Goal: Transaction & Acquisition: Purchase product/service

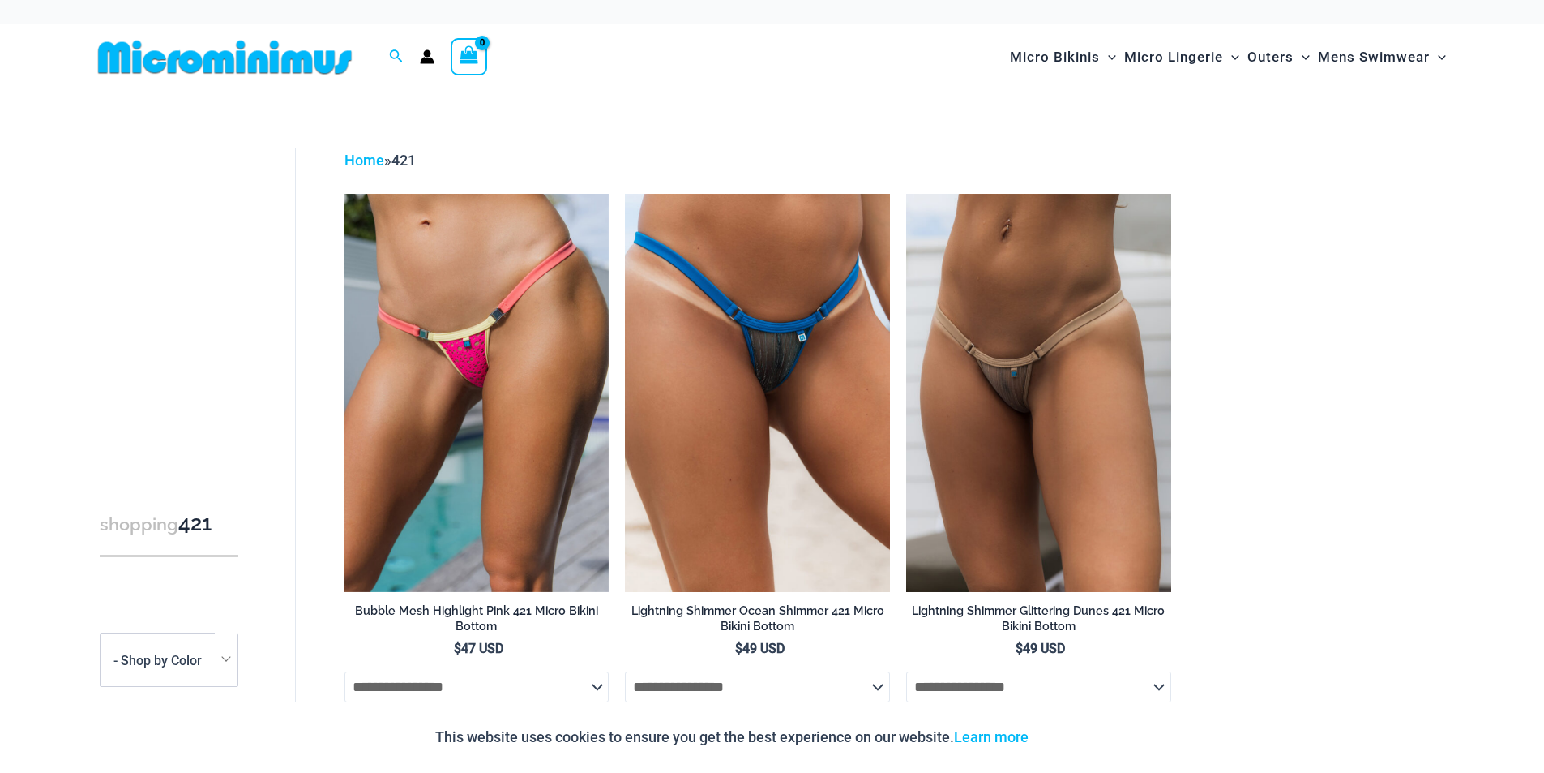
type input "**********"
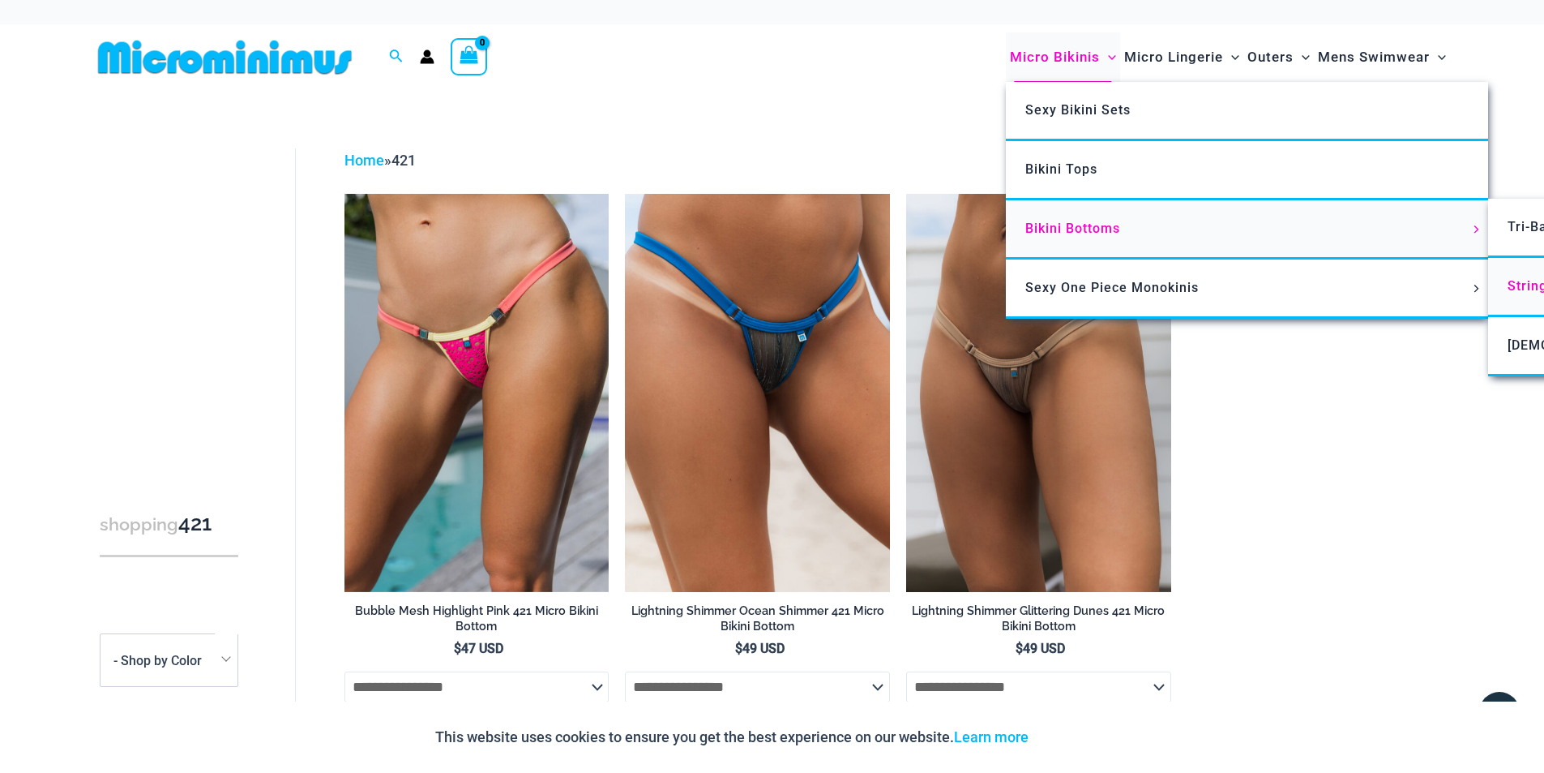
click at [1523, 280] on span "String Back Thongs" at bounding box center [1572, 285] width 128 height 15
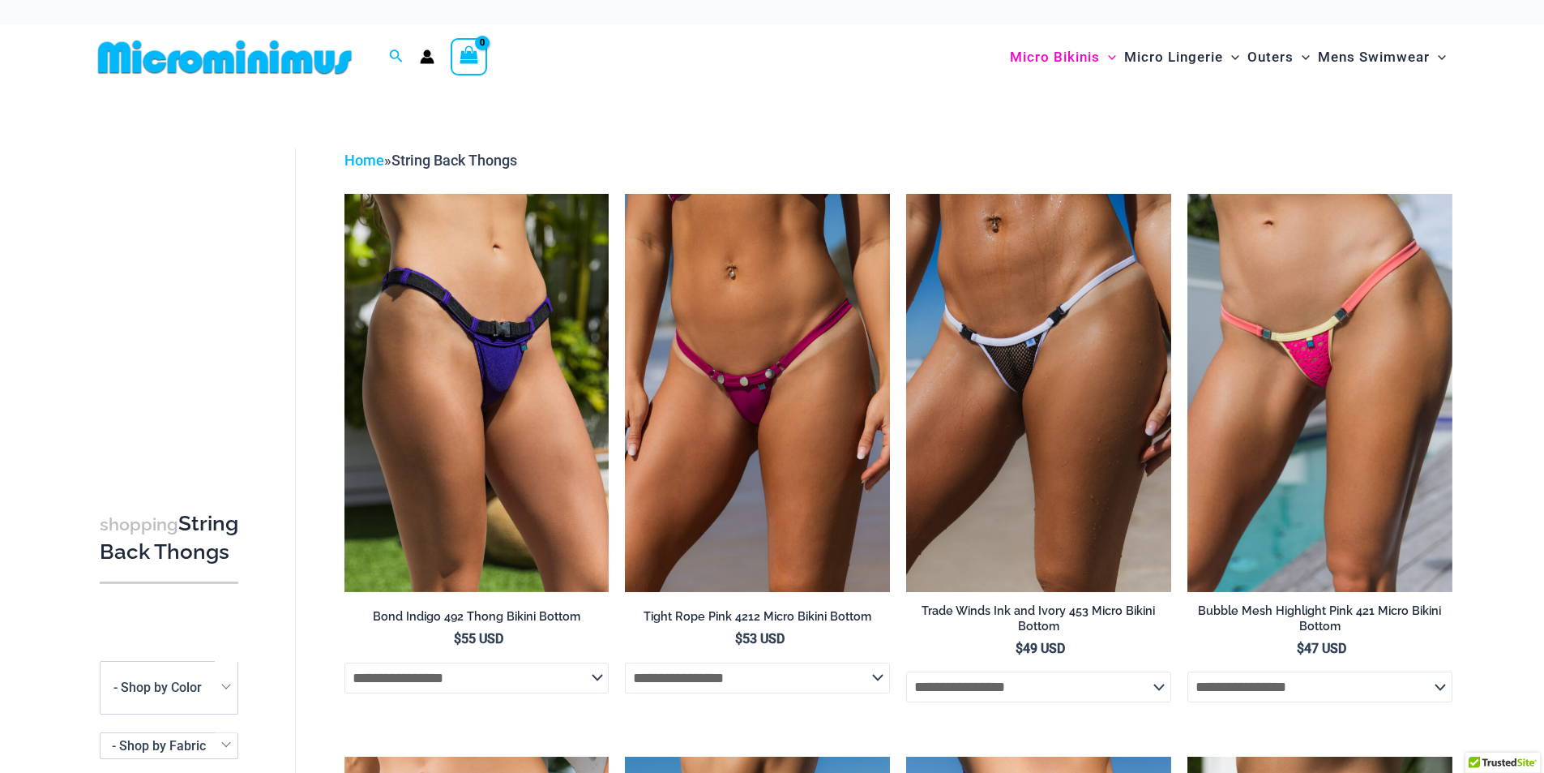
type input "**********"
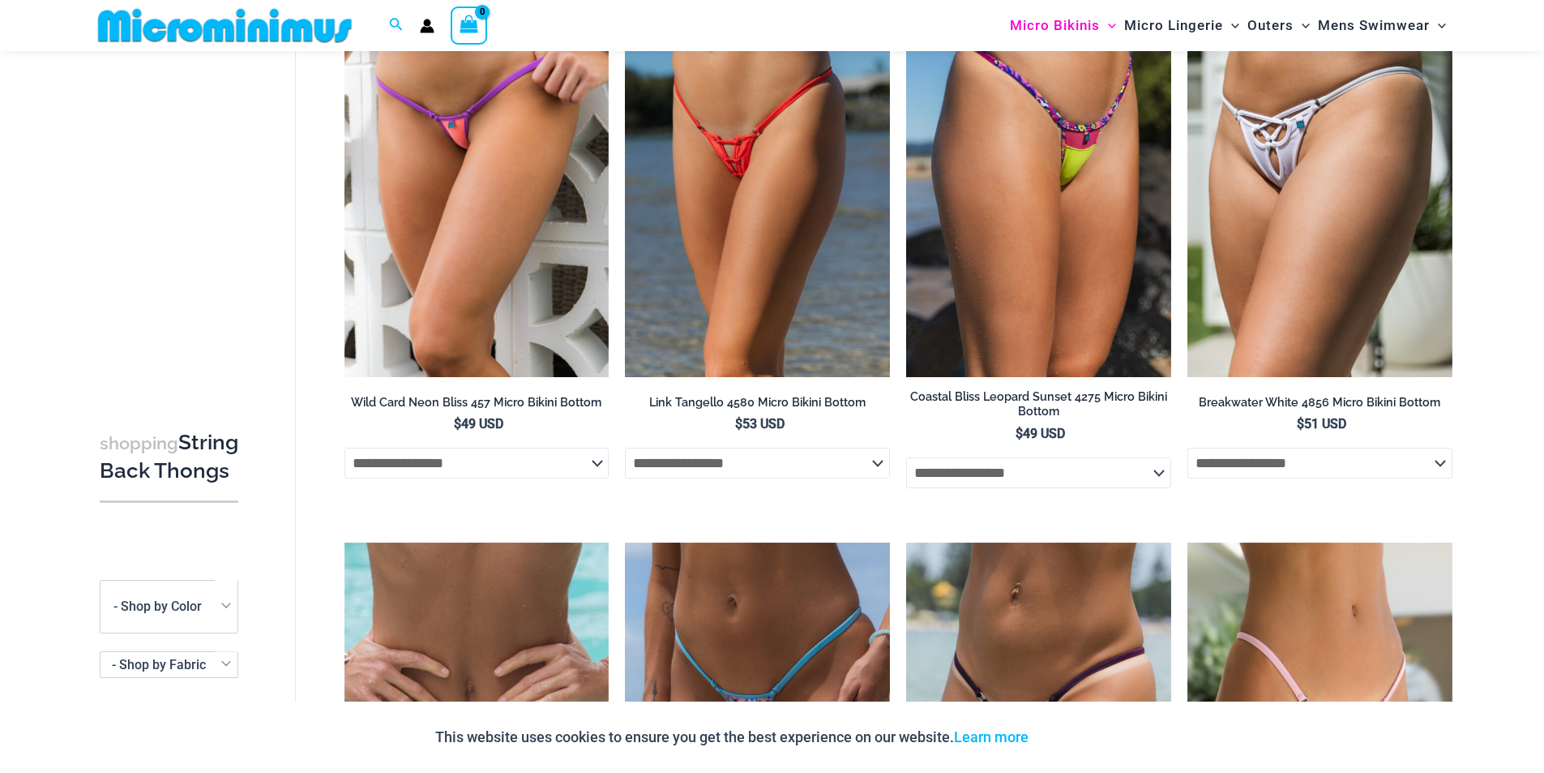
scroll to position [623, 0]
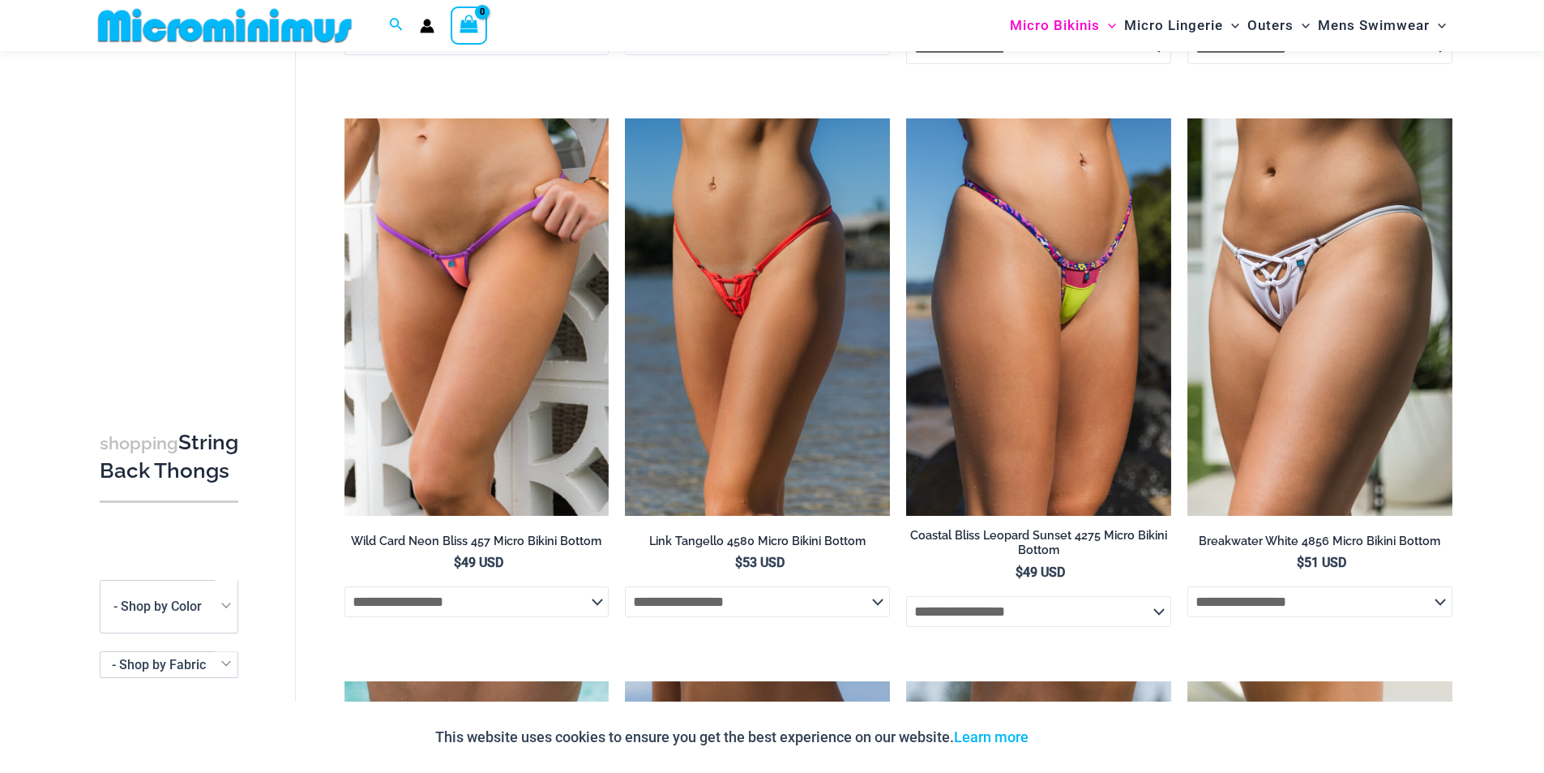
drag, startPoint x: 0, startPoint y: 0, endPoint x: 1541, endPoint y: 248, distance: 1560.9
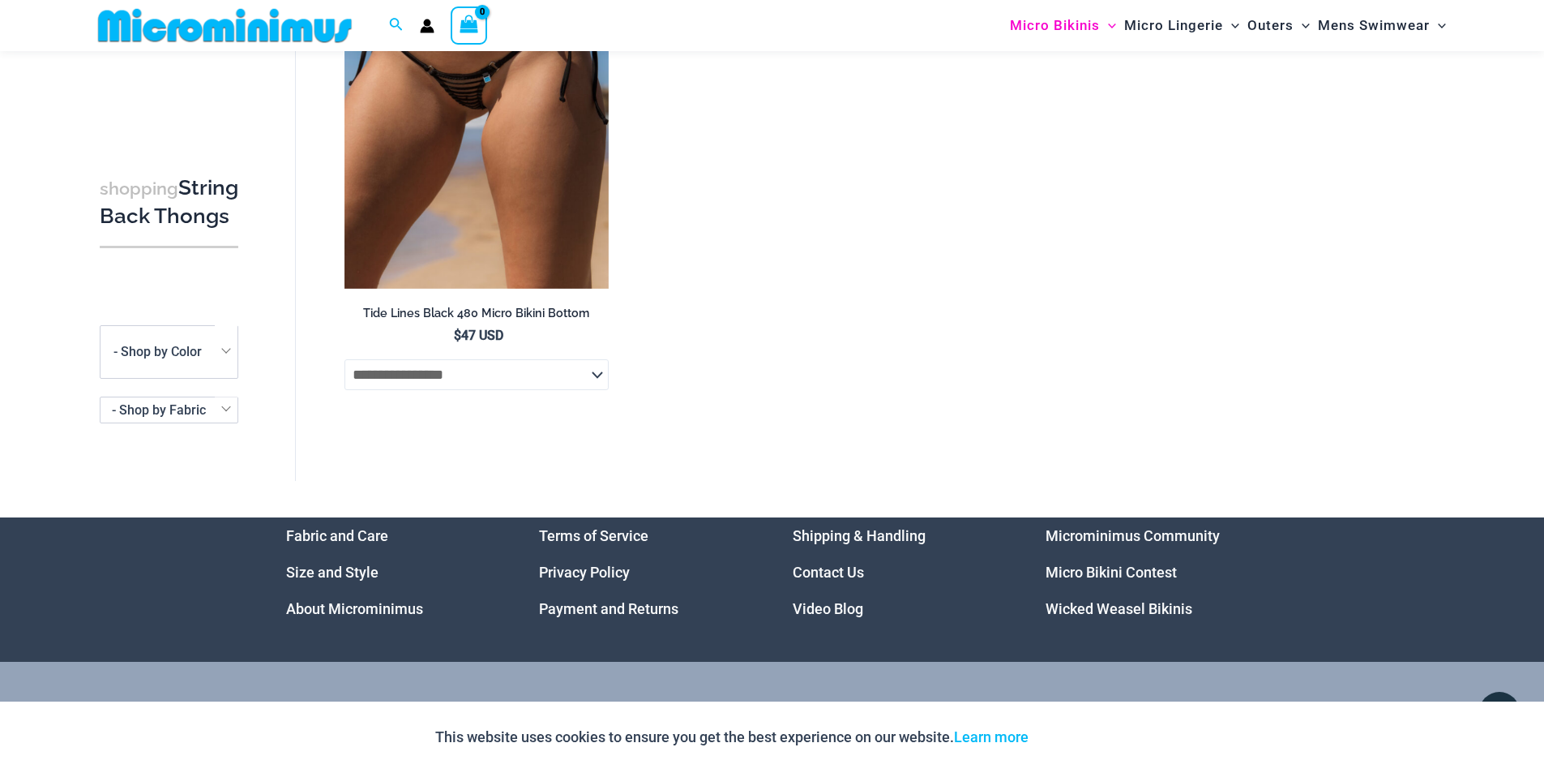
scroll to position [3164, 0]
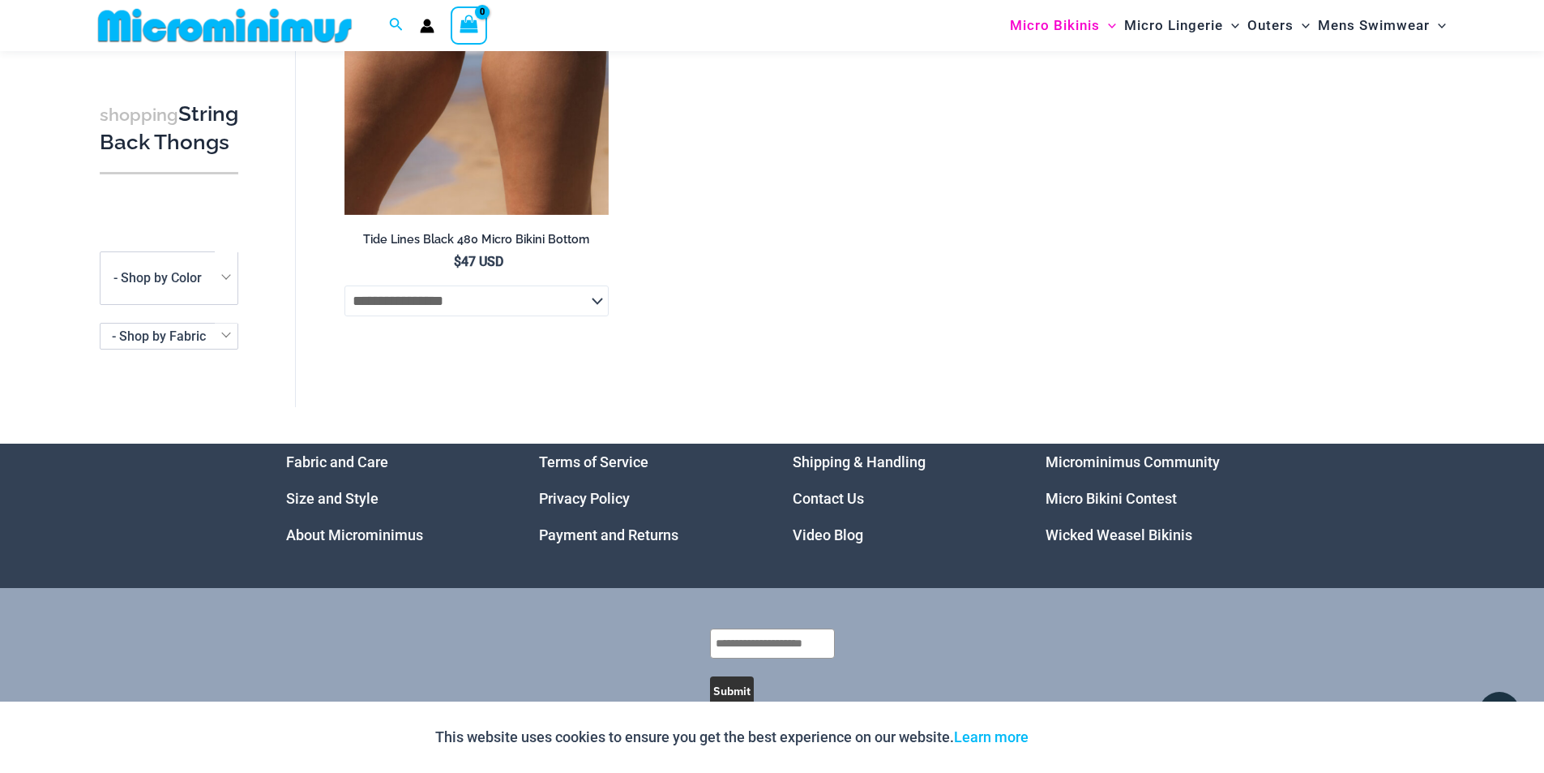
click at [270, 35] on img at bounding box center [225, 25] width 267 height 36
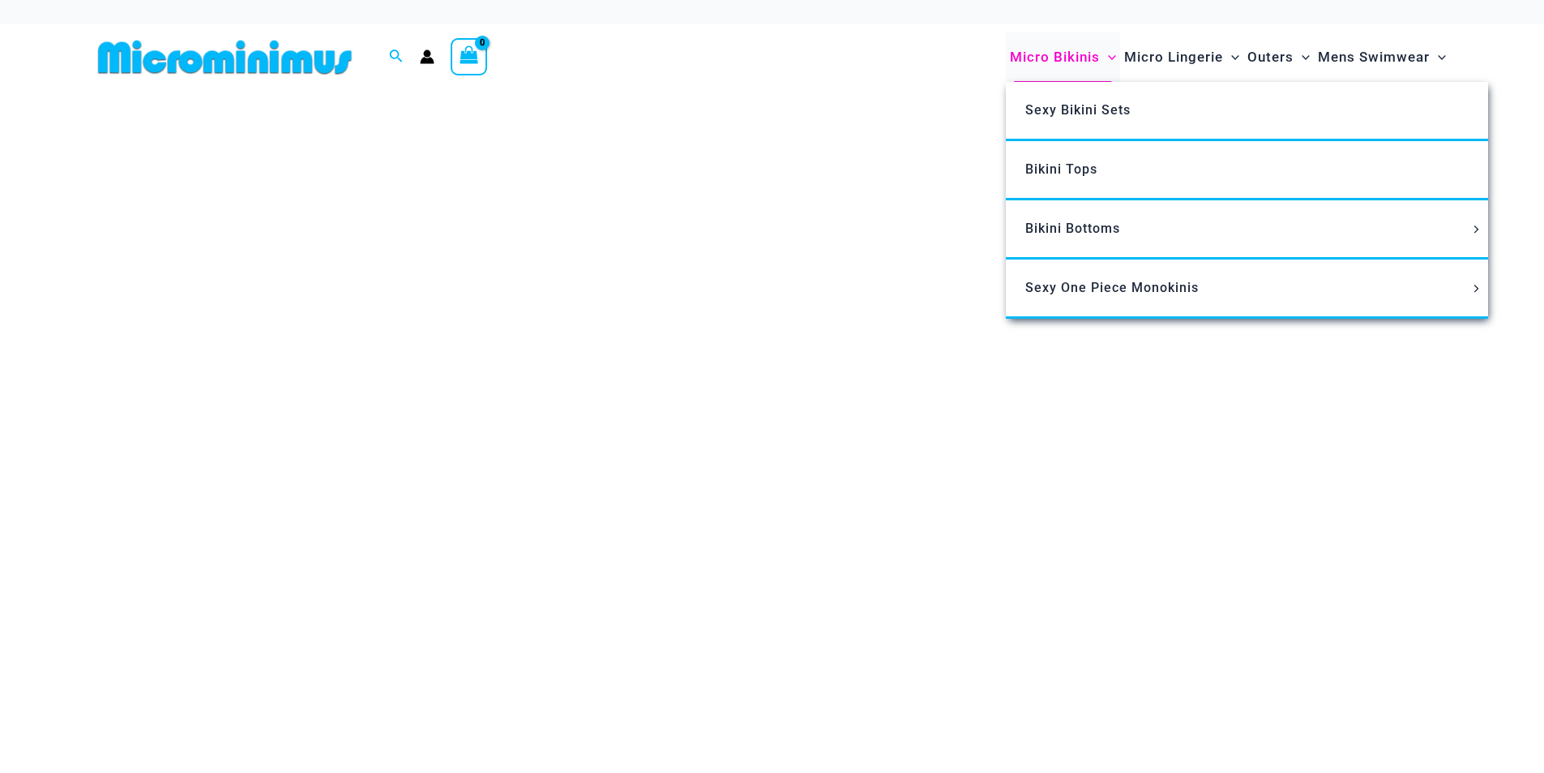
click at [1060, 59] on span "Micro Bikinis" at bounding box center [1055, 56] width 90 height 41
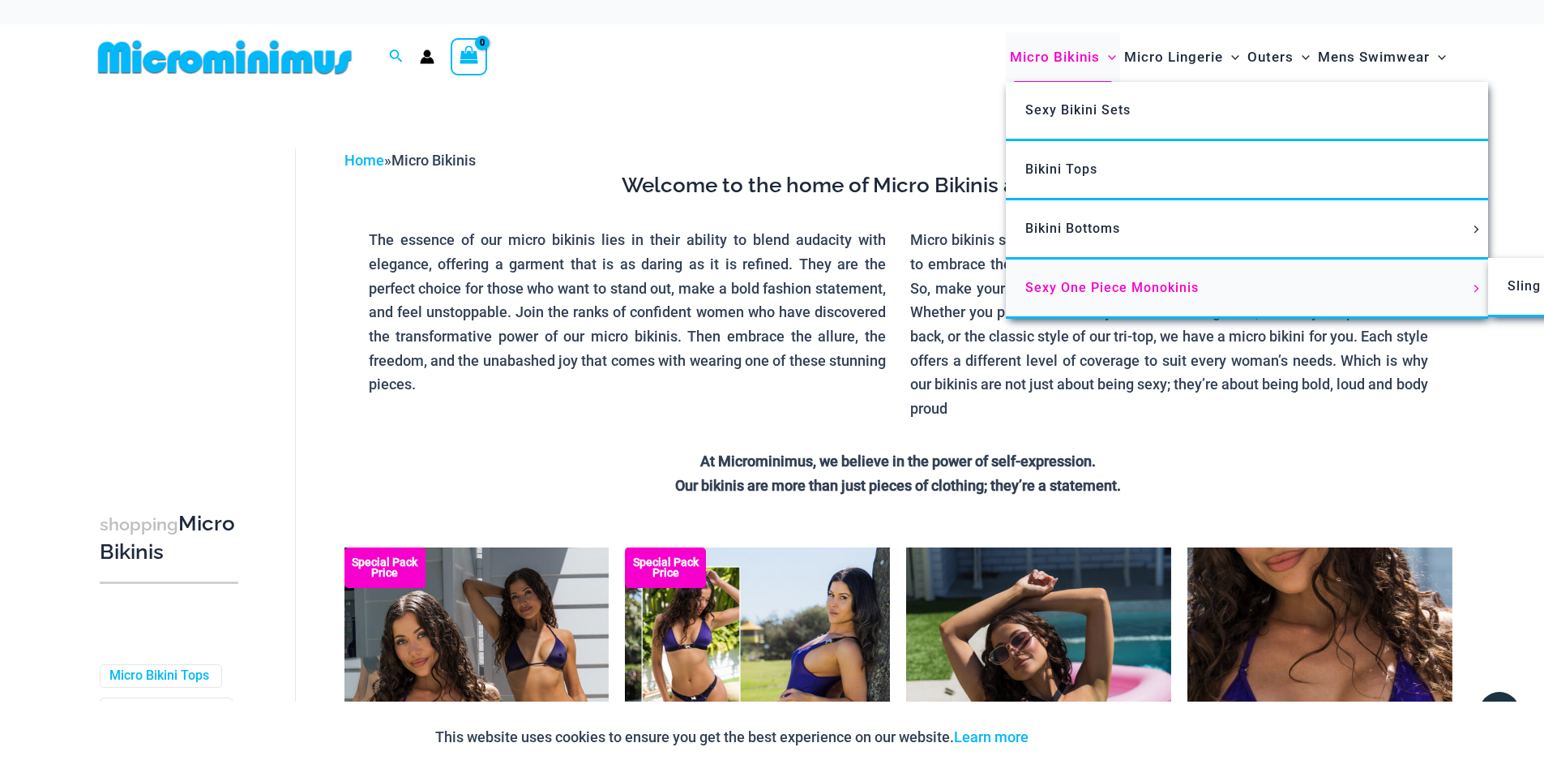
type input "**********"
click at [1117, 287] on span "Sexy One Piece Monokinis" at bounding box center [1111, 287] width 173 height 15
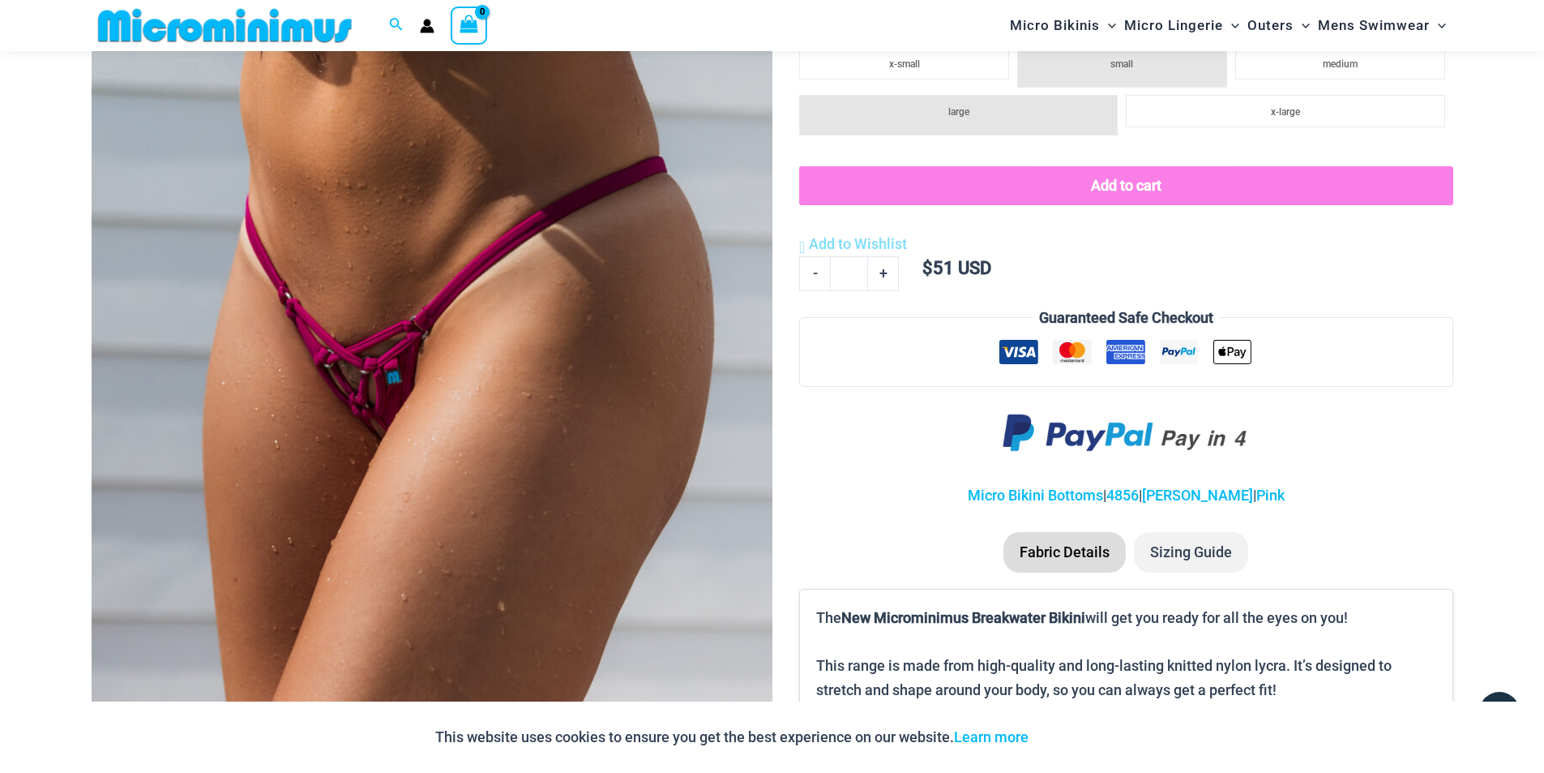
scroll to position [363, 0]
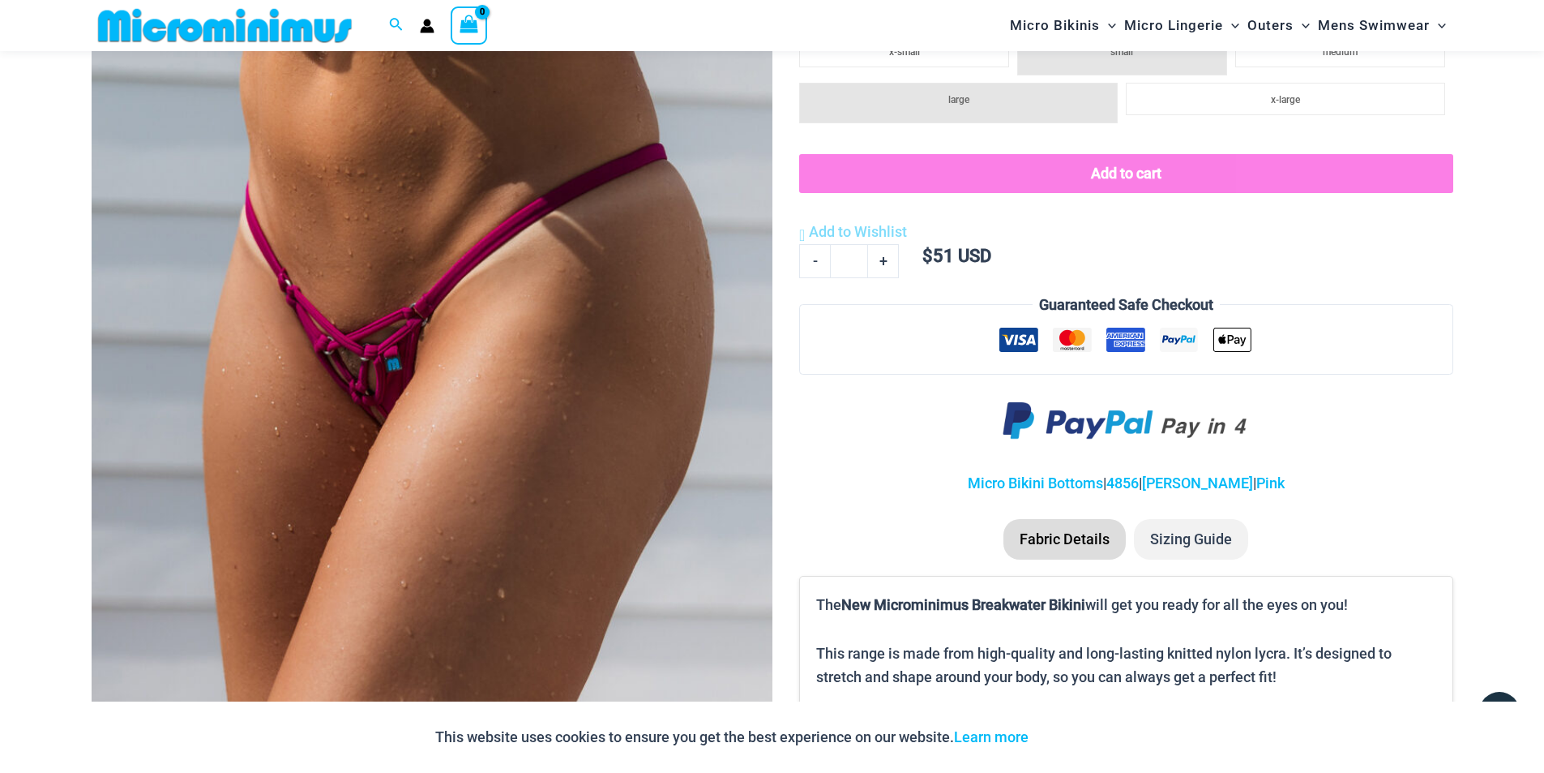
drag, startPoint x: 1556, startPoint y: 251, endPoint x: 1551, endPoint y: 94, distance: 157.3
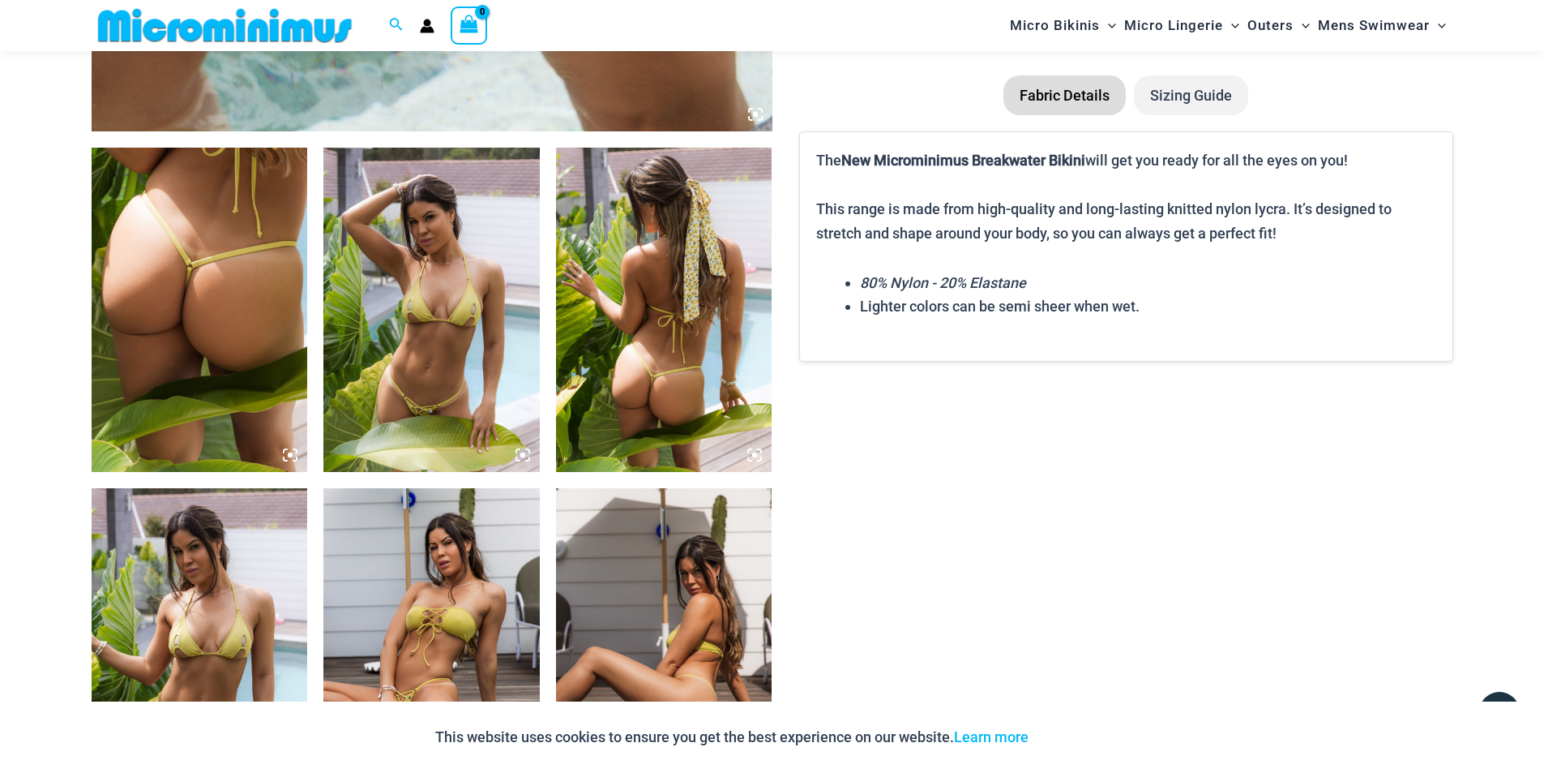
scroll to position [1038, 0]
type input "**********"
click at [409, 321] on img at bounding box center [431, 309] width 216 height 324
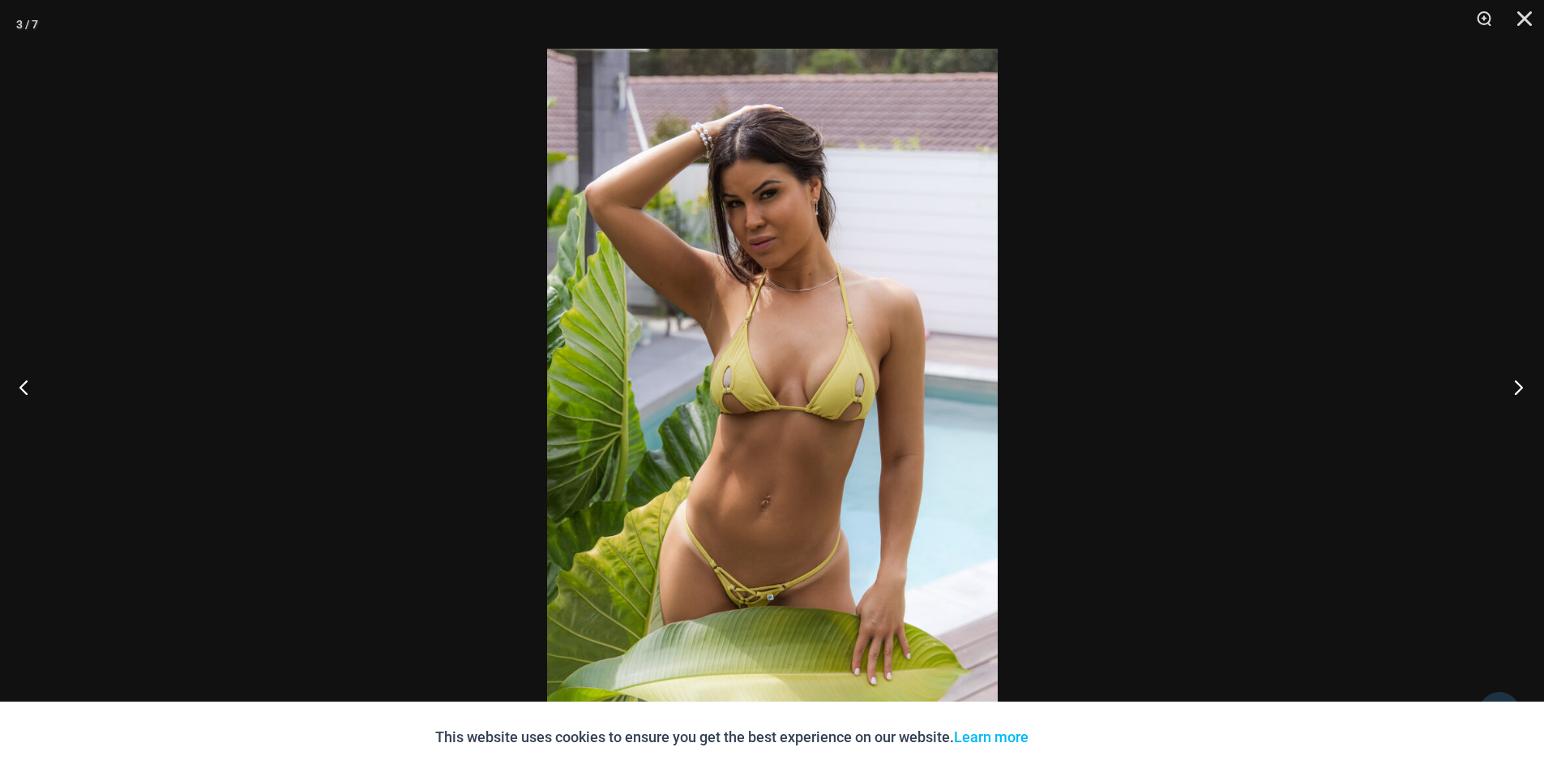
click at [1522, 384] on button "Next" at bounding box center [1514, 386] width 61 height 81
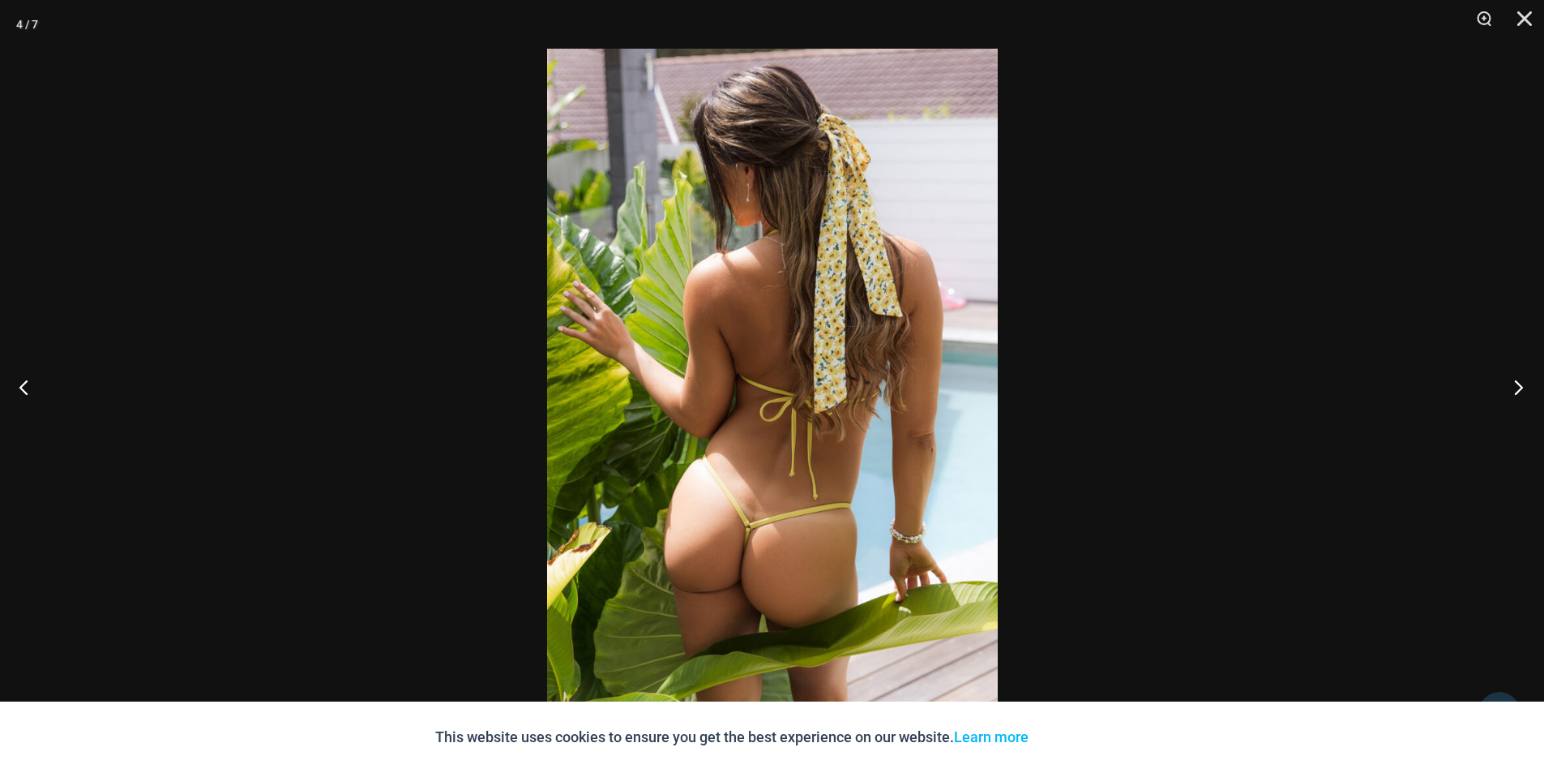
click at [1522, 384] on button "Next" at bounding box center [1514, 386] width 61 height 81
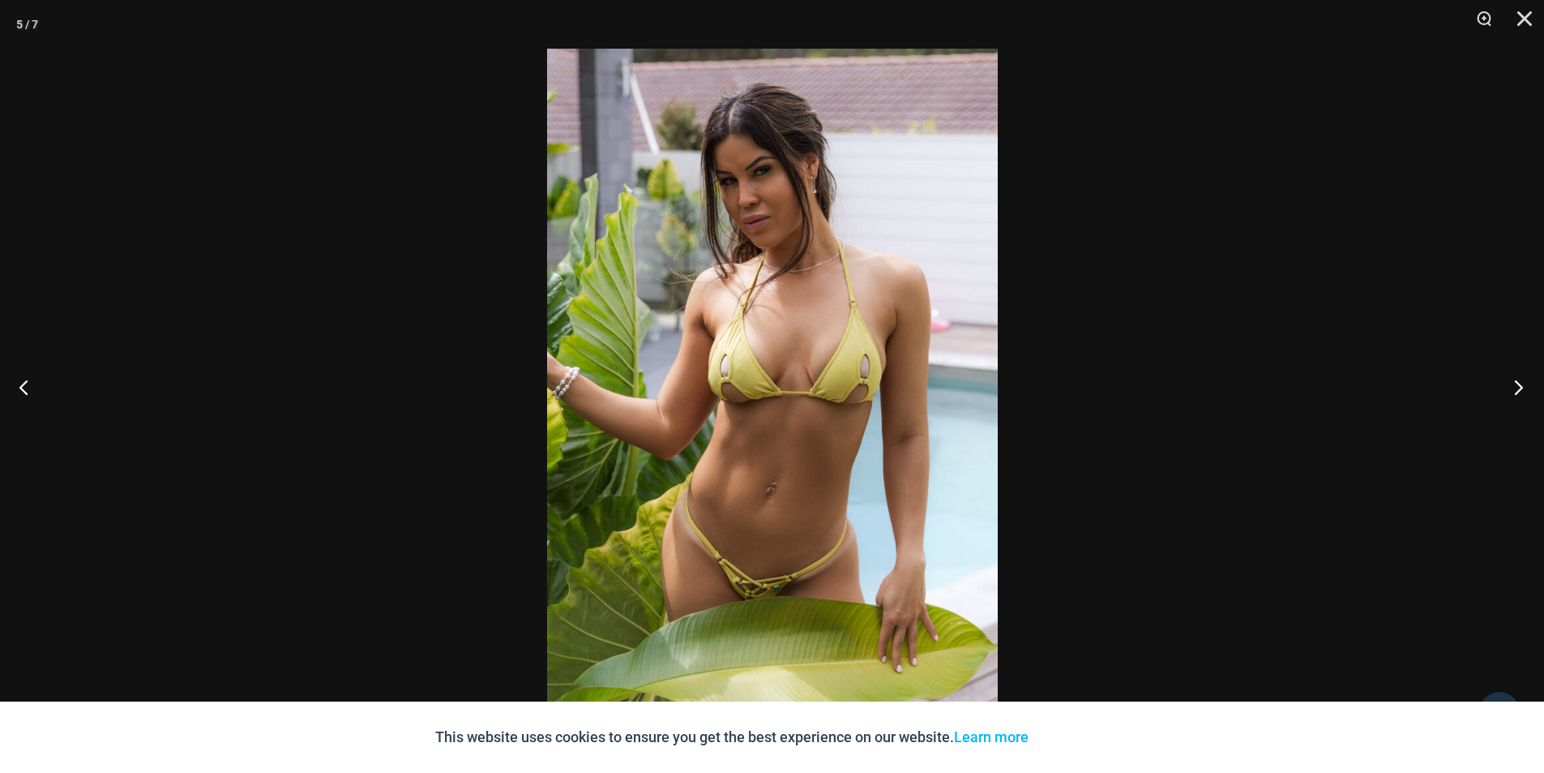
click at [1522, 384] on button "Next" at bounding box center [1514, 386] width 61 height 81
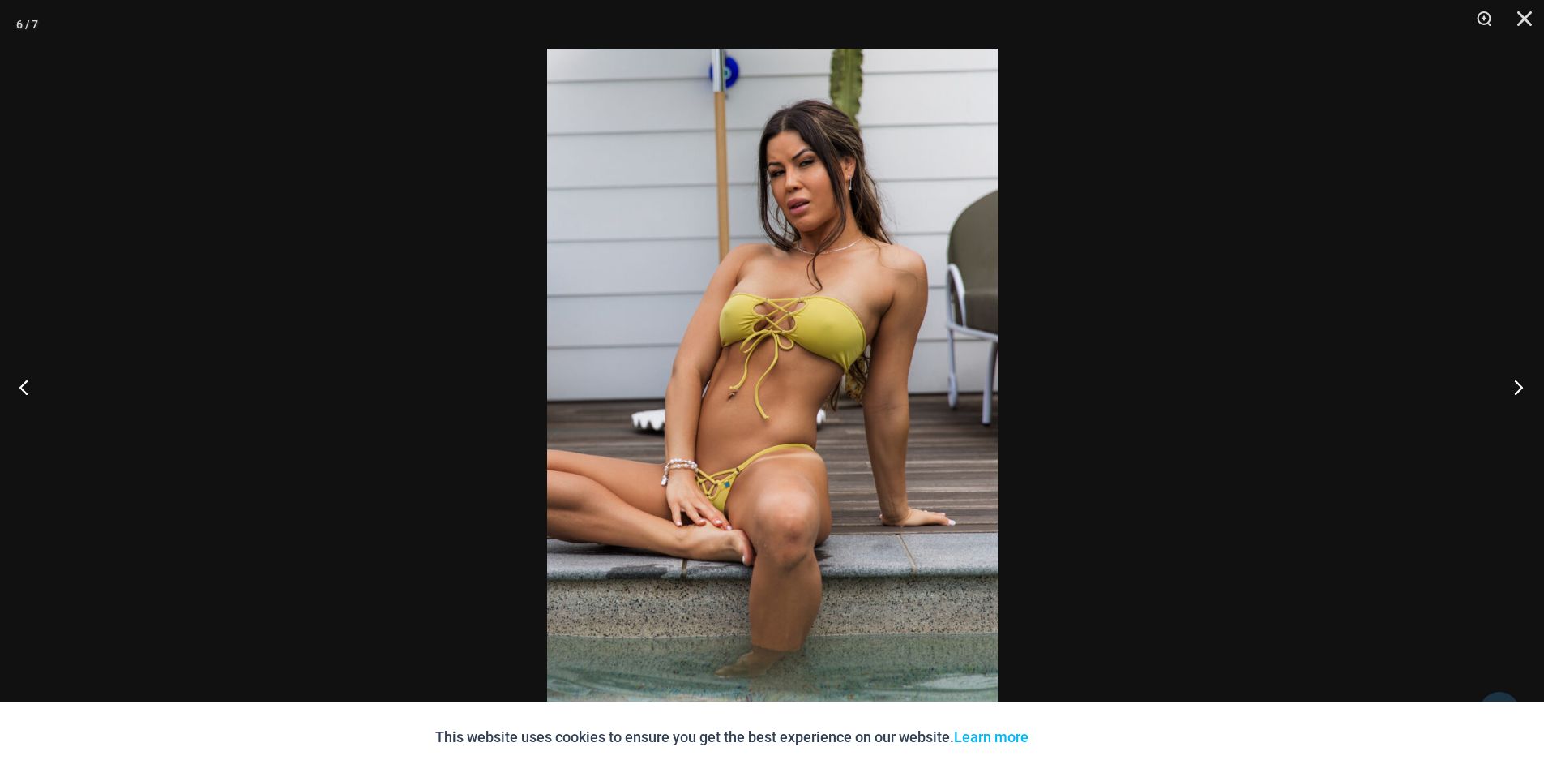
click at [1522, 384] on button "Next" at bounding box center [1514, 386] width 61 height 81
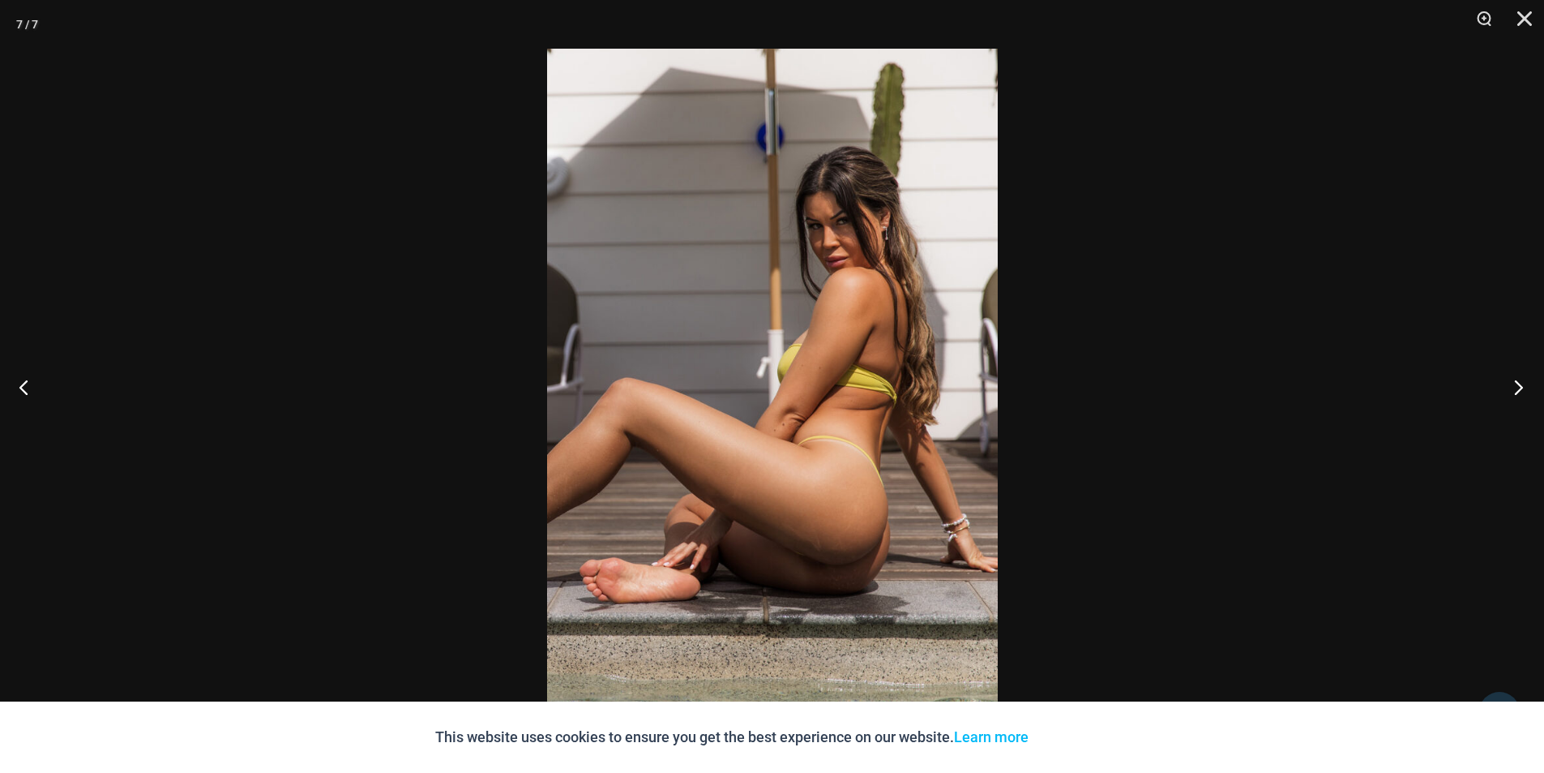
click at [1522, 384] on button "Next" at bounding box center [1514, 386] width 61 height 81
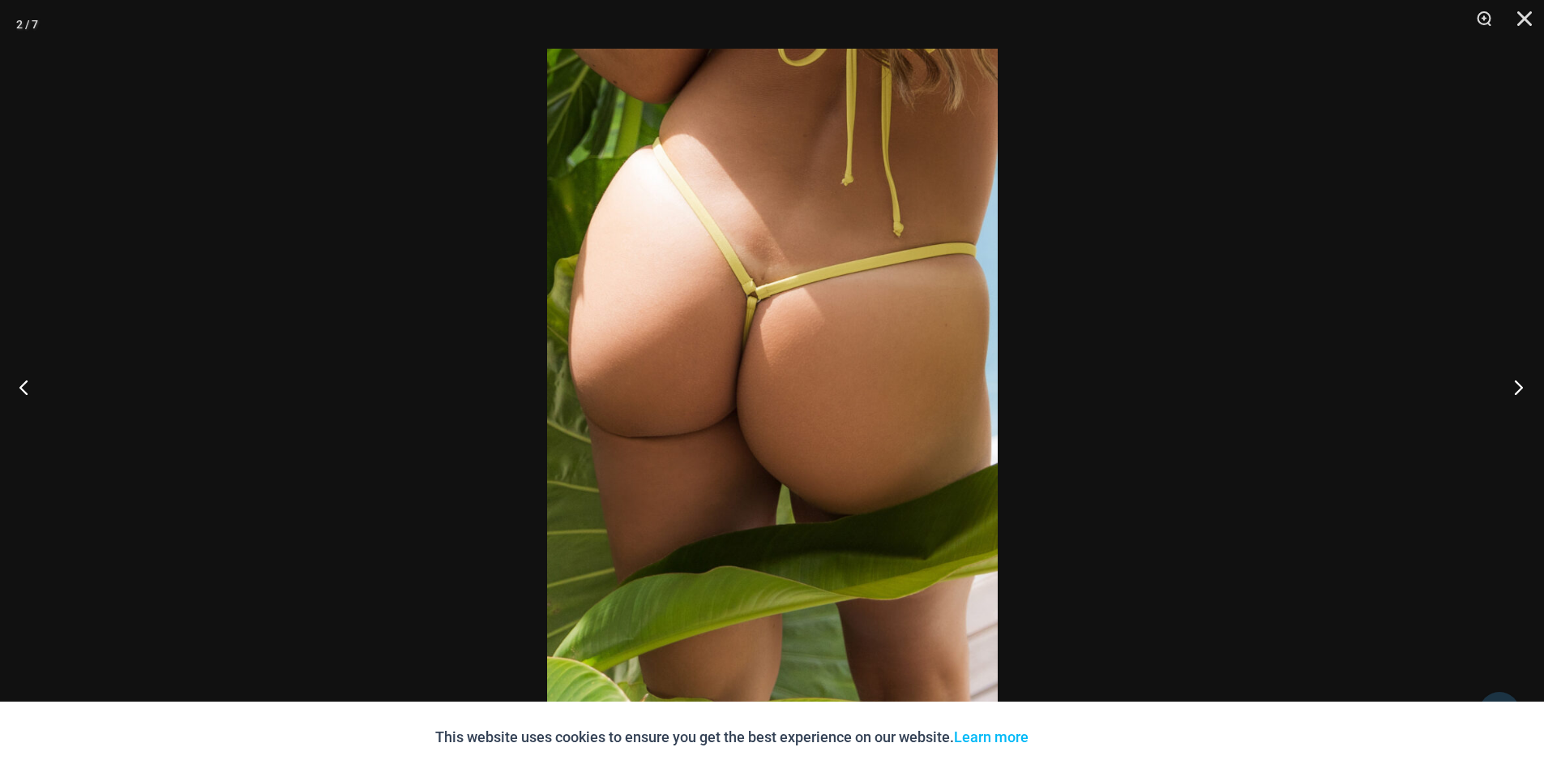
click at [1522, 384] on button "Next" at bounding box center [1514, 386] width 61 height 81
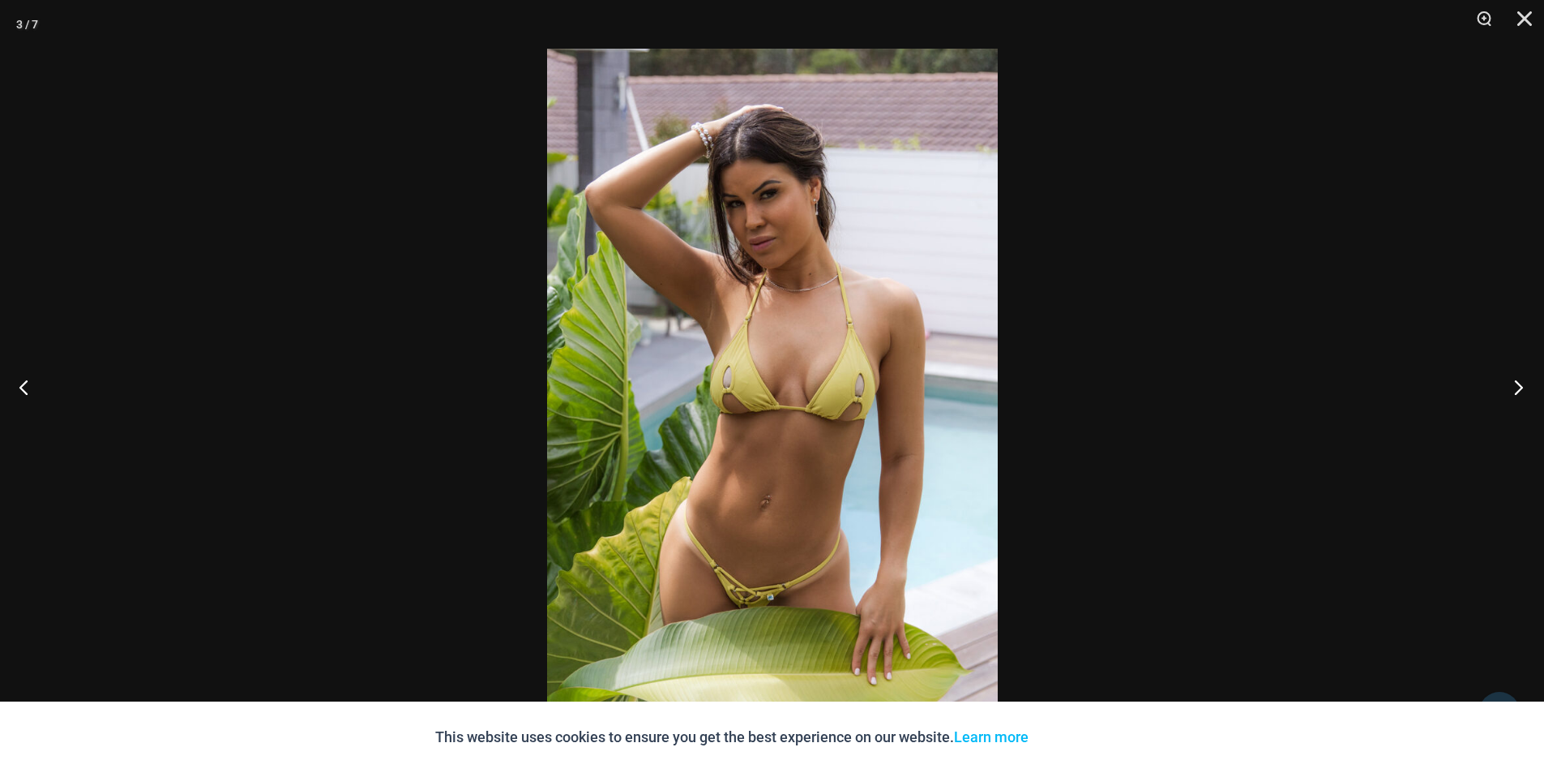
click at [1521, 383] on button "Next" at bounding box center [1514, 386] width 61 height 81
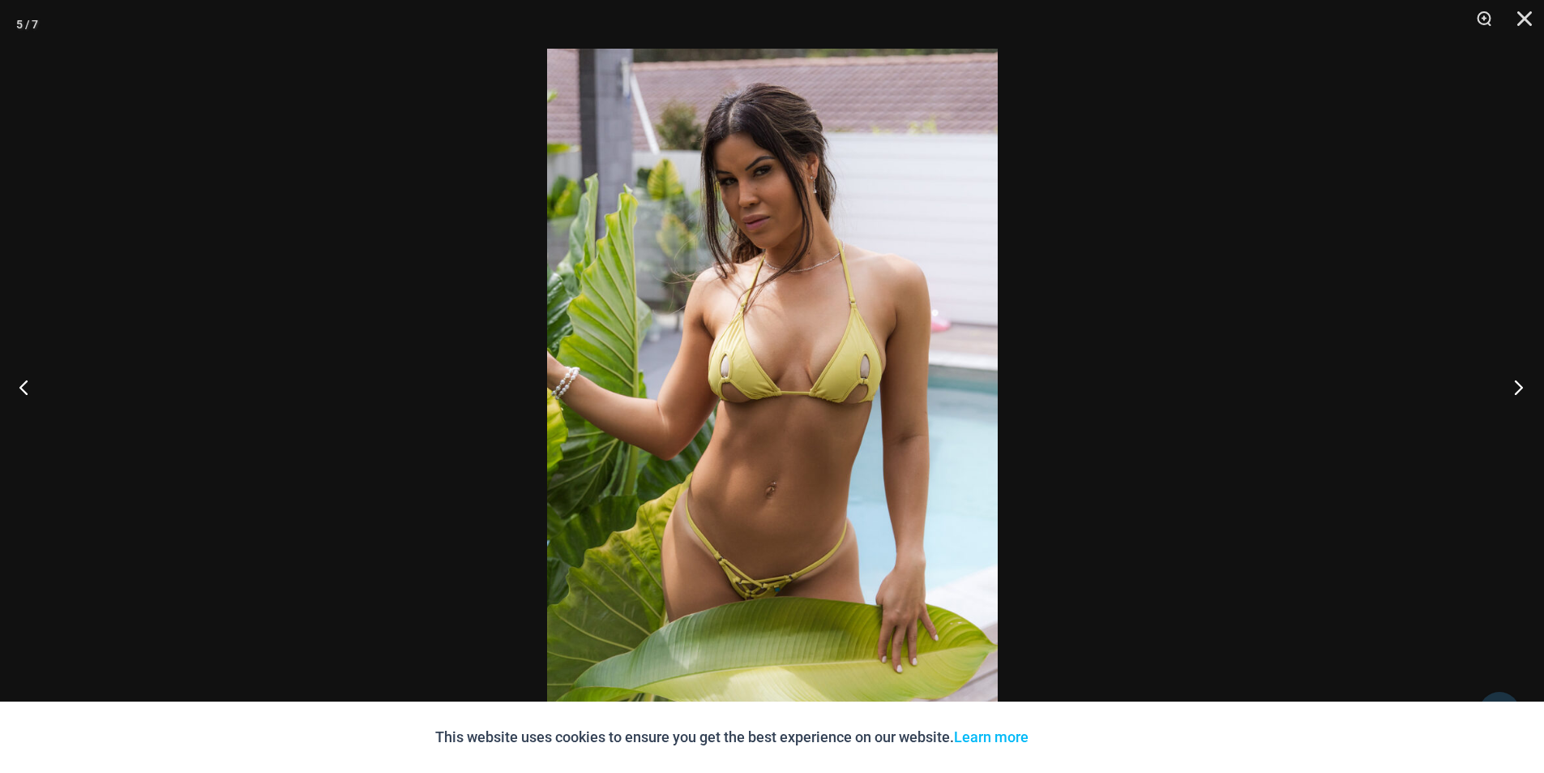
click at [1520, 383] on button "Next" at bounding box center [1514, 386] width 61 height 81
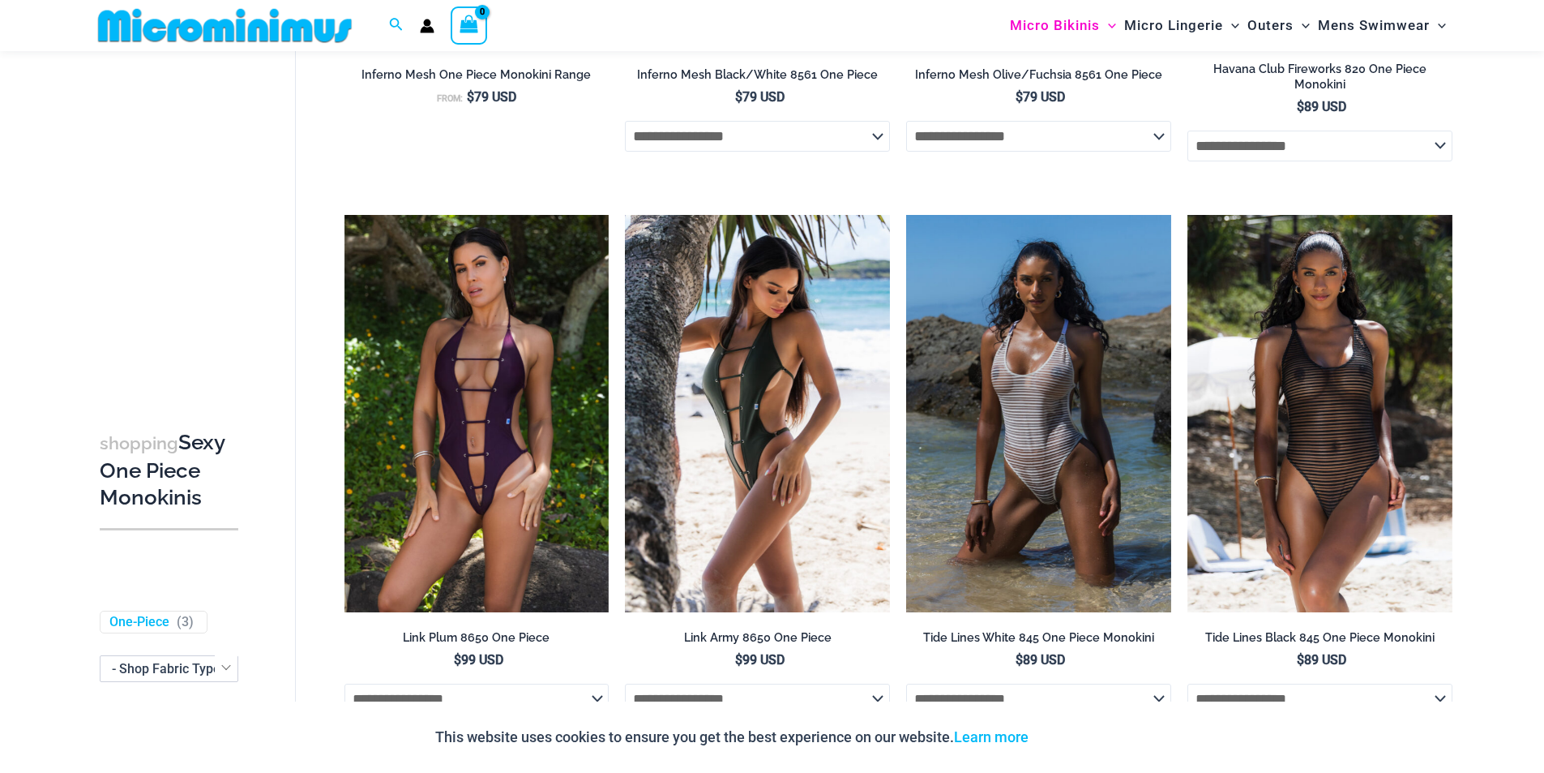
scroll to position [1772, 0]
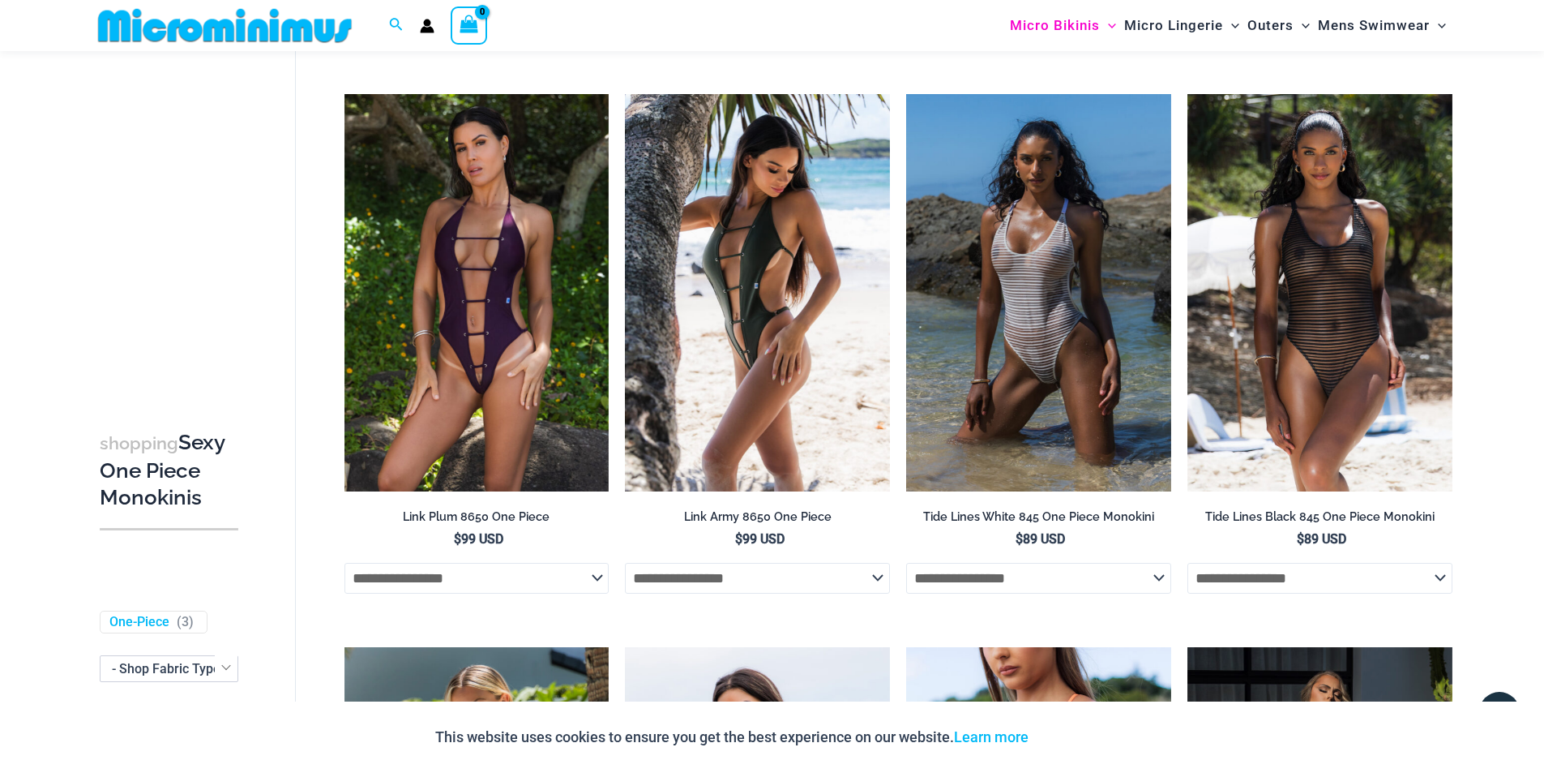
type input "**********"
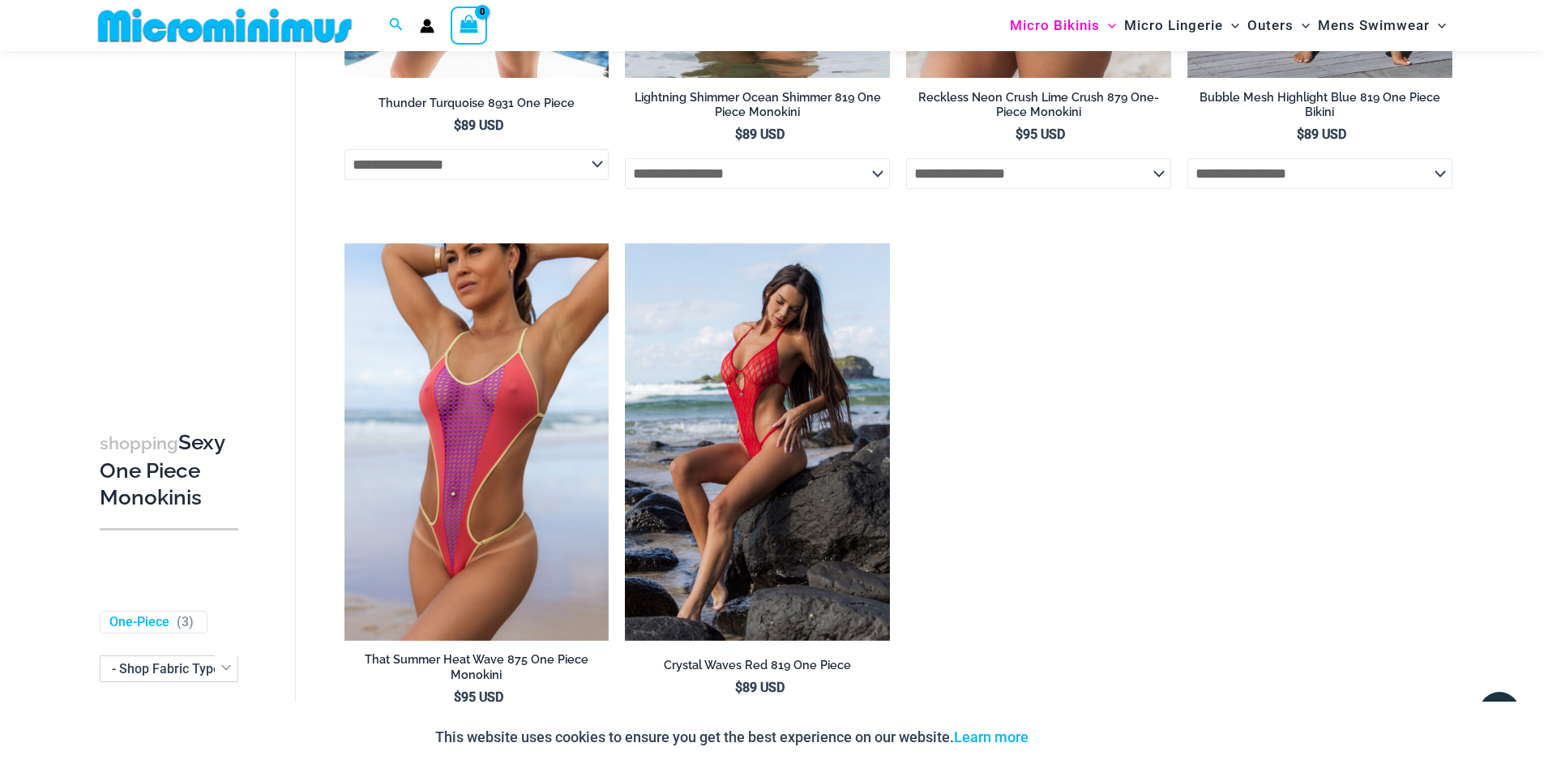
scroll to position [2286, 0]
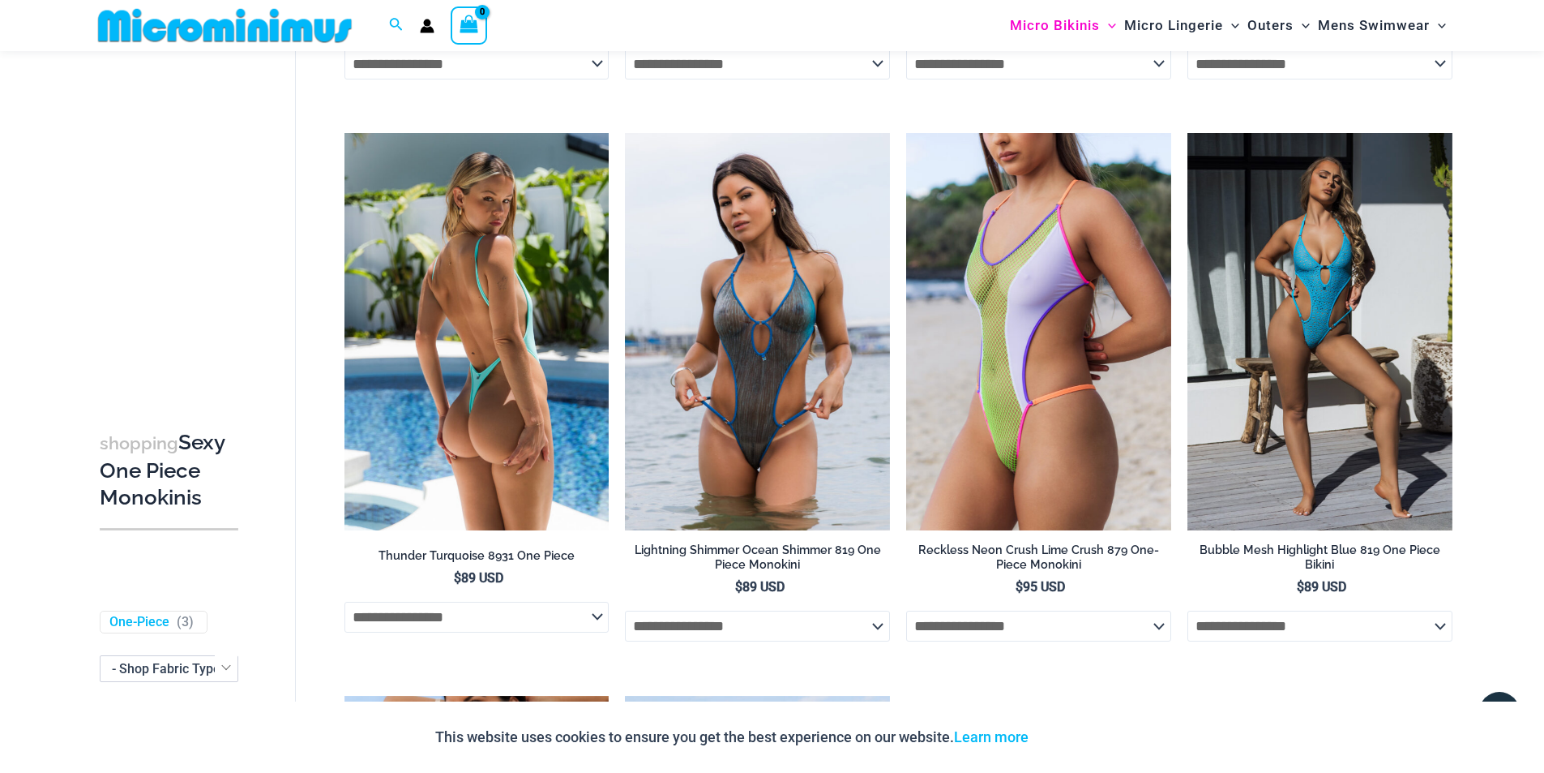
click at [529, 344] on img at bounding box center [477, 331] width 265 height 397
